Goal: Task Accomplishment & Management: Manage account settings

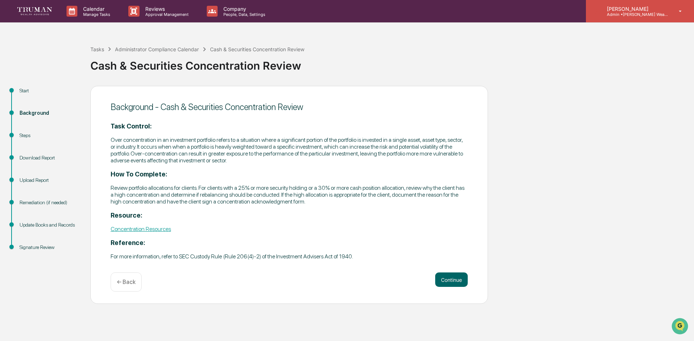
click at [635, 14] on p "Admin • [PERSON_NAME] Wealth" at bounding box center [634, 14] width 67 height 5
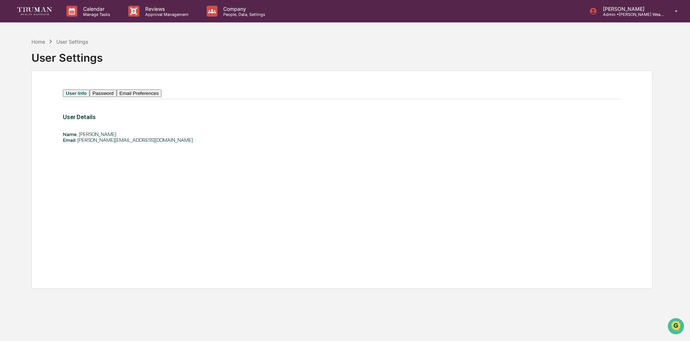
click at [113, 95] on button "Password" at bounding box center [103, 94] width 27 height 8
click at [158, 97] on button "Email Preferences" at bounding box center [139, 94] width 45 height 8
click at [69, 95] on button "User Info" at bounding box center [75, 94] width 25 height 8
click at [638, 17] on p "Admin • [PERSON_NAME] Wealth" at bounding box center [630, 14] width 67 height 5
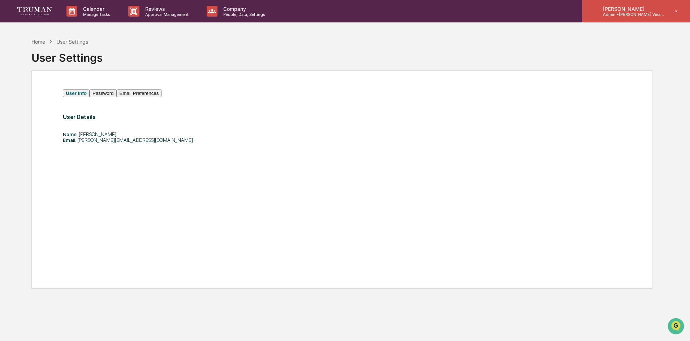
click at [634, 9] on p "[PERSON_NAME]" at bounding box center [630, 9] width 67 height 6
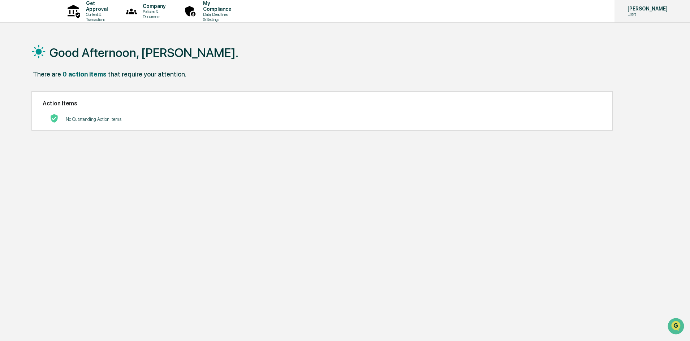
click at [677, 11] on icon at bounding box center [680, 11] width 6 height 0
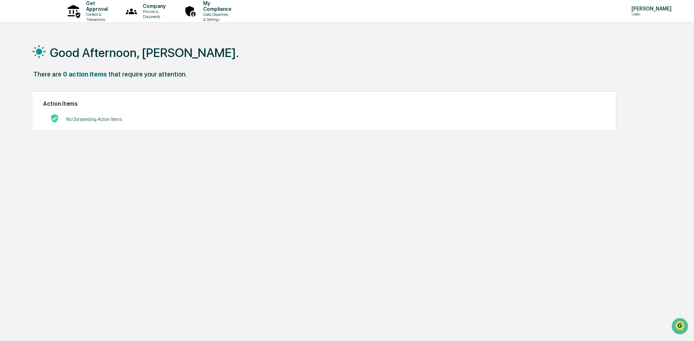
drag, startPoint x: 431, startPoint y: 53, endPoint x: 173, endPoint y: 52, distance: 257.9
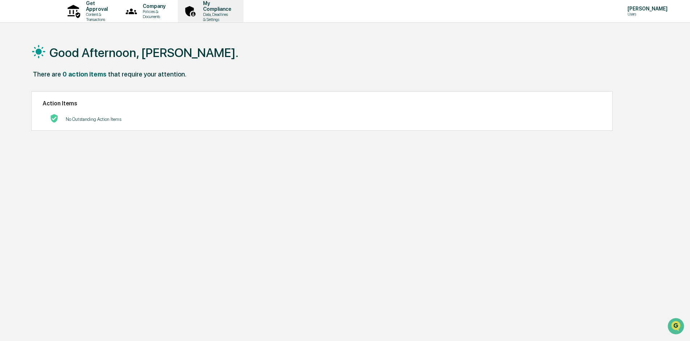
click at [235, 14] on p "Data, Deadlines & Settings" at bounding box center [216, 17] width 38 height 10
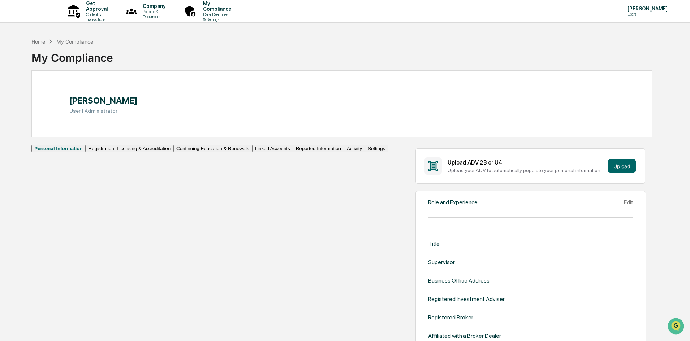
click at [252, 152] on button "Linked Accounts" at bounding box center [272, 149] width 41 height 8
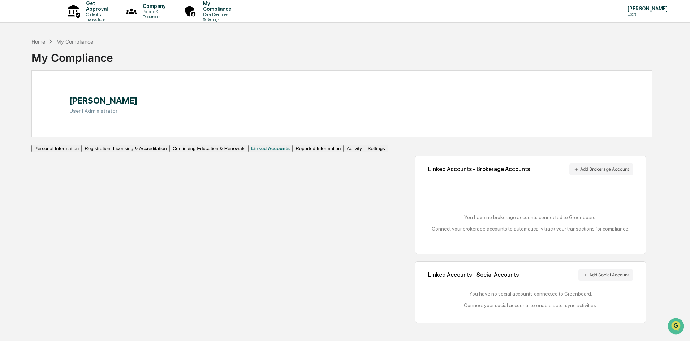
scroll to position [34, 0]
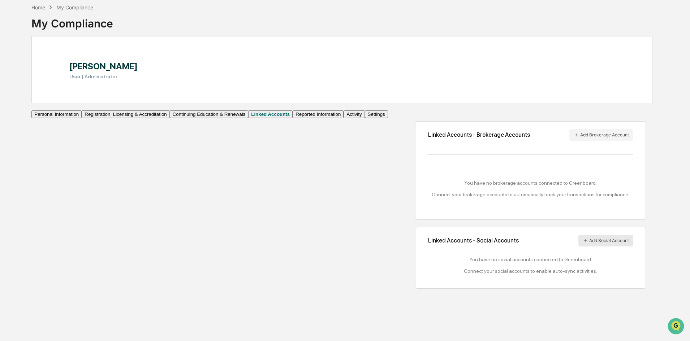
click at [589, 247] on button "Add Social Account" at bounding box center [605, 241] width 55 height 12
